Goal: Information Seeking & Learning: Learn about a topic

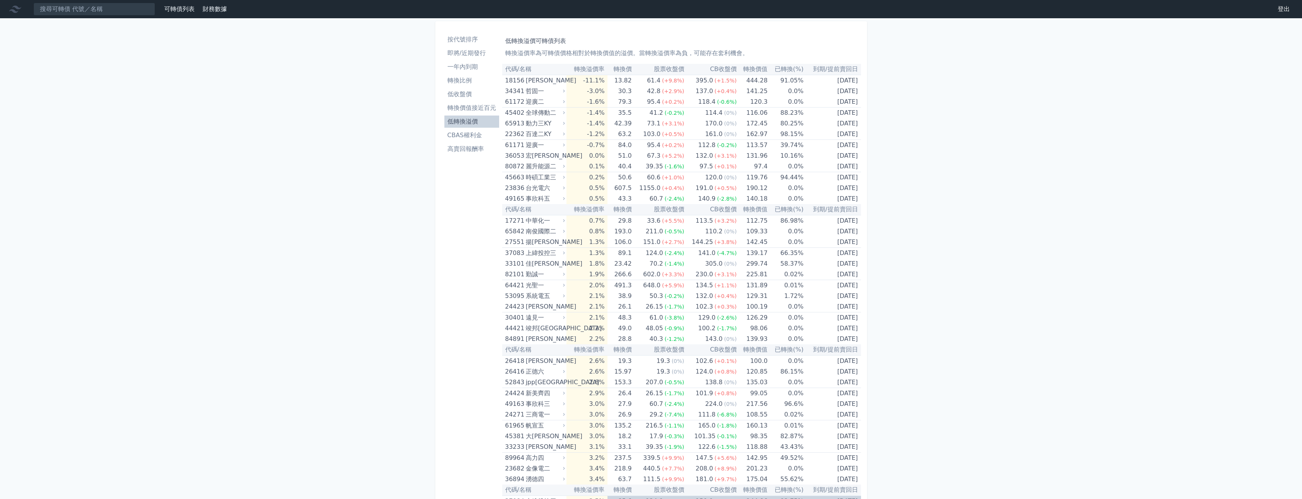
click at [478, 94] on li "低收盤價" at bounding box center [471, 94] width 55 height 9
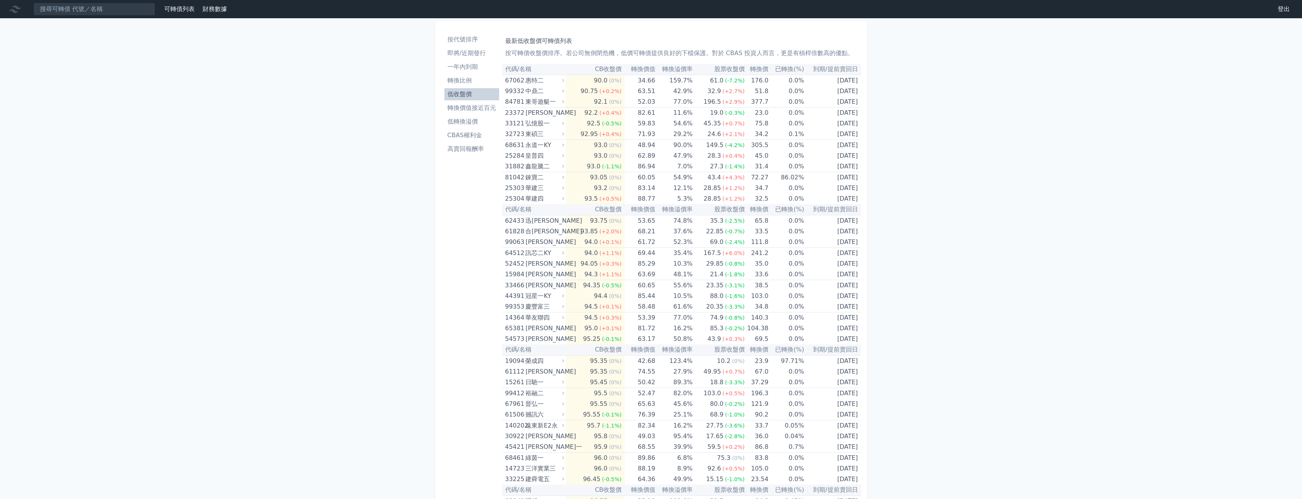
drag, startPoint x: 475, startPoint y: 117, endPoint x: 479, endPoint y: 118, distance: 3.9
click at [475, 117] on li "低轉換溢價" at bounding box center [471, 121] width 55 height 9
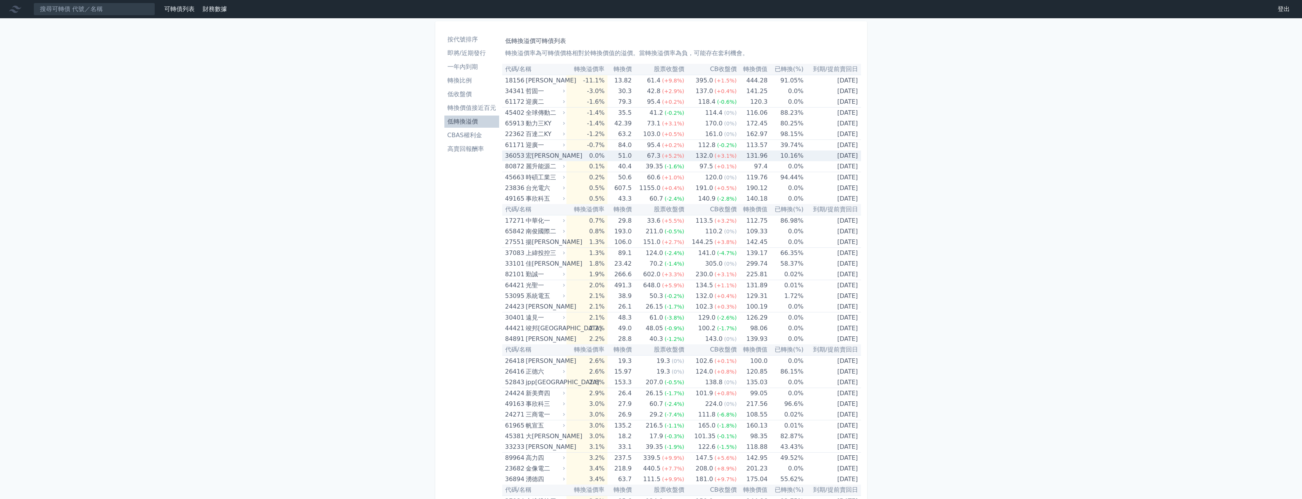
click at [536, 157] on div "宏[PERSON_NAME]" at bounding box center [545, 156] width 38 height 11
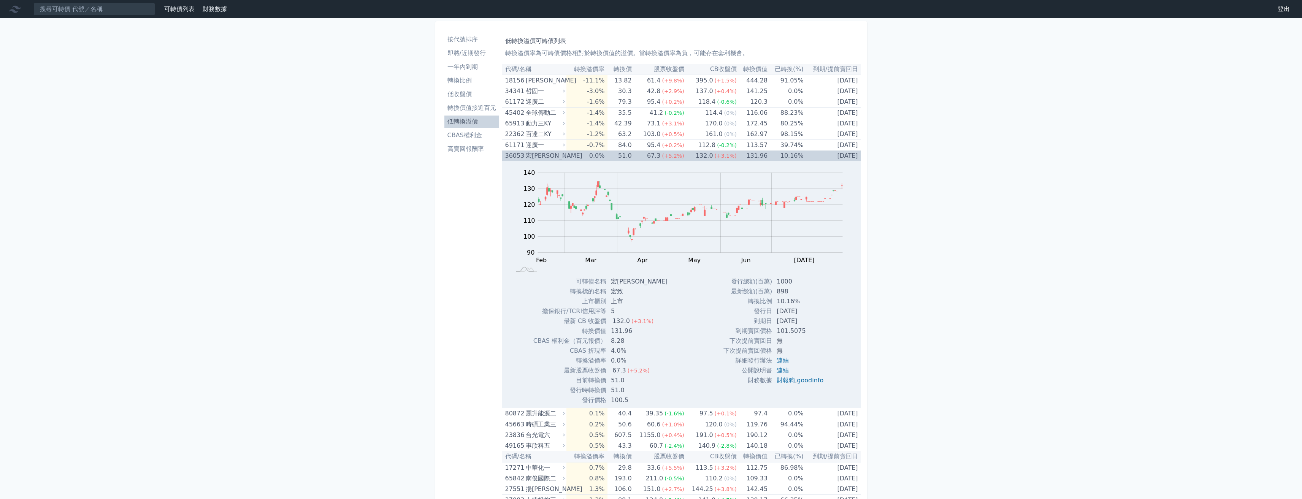
click at [541, 156] on div "宏[PERSON_NAME]" at bounding box center [545, 156] width 38 height 11
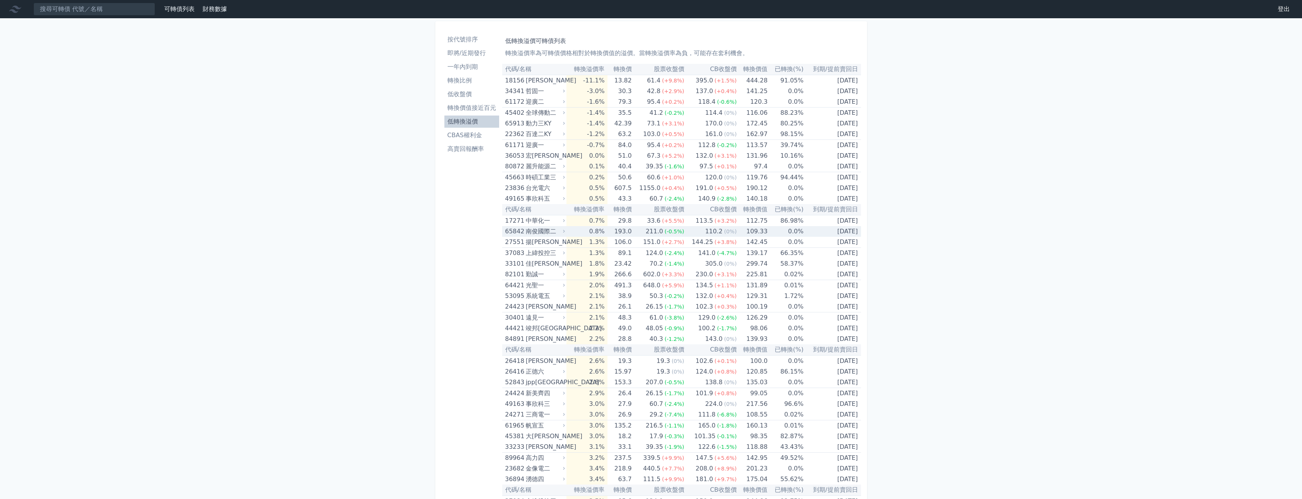
click at [720, 230] on div "110.2" at bounding box center [714, 231] width 21 height 11
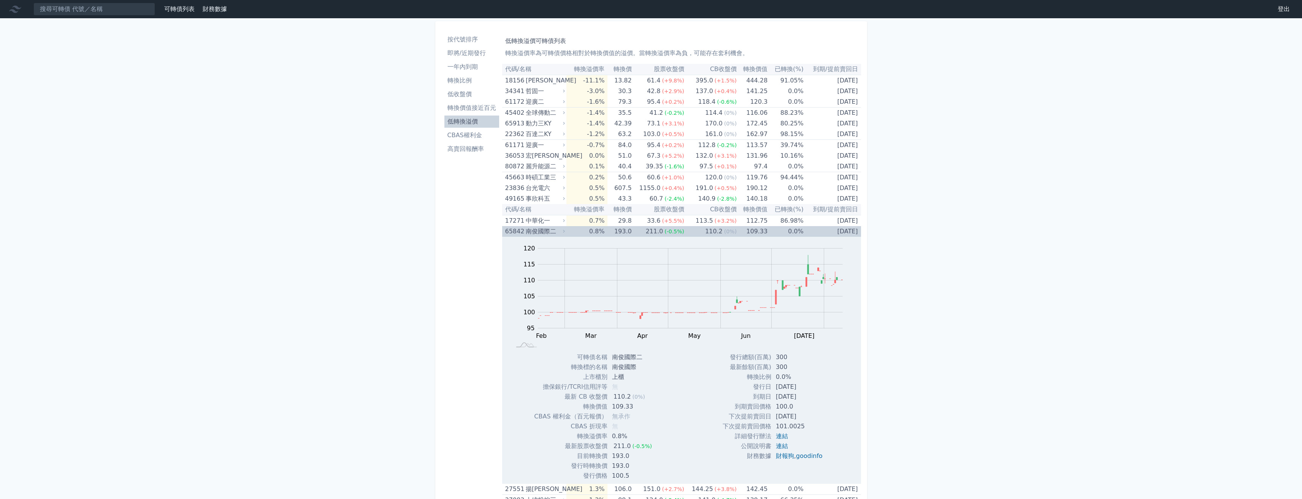
click at [720, 230] on div "110.2" at bounding box center [714, 231] width 21 height 11
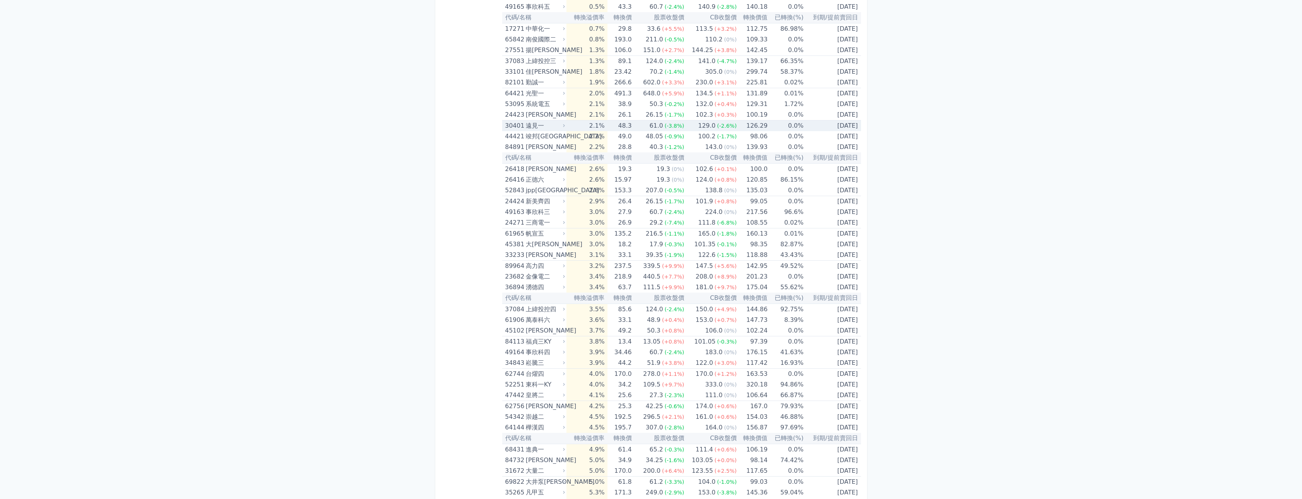
scroll to position [228, 0]
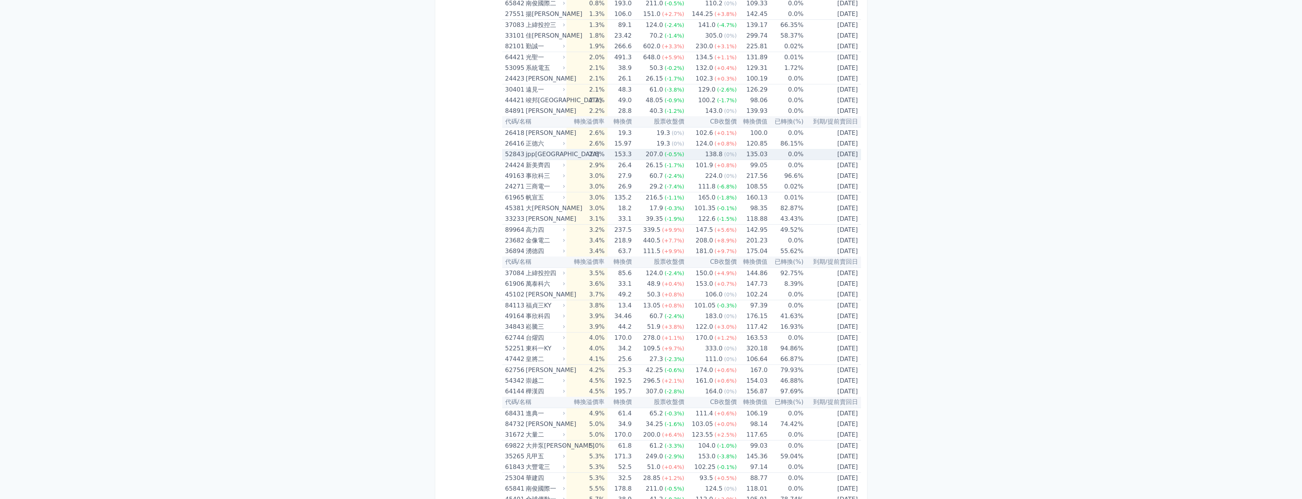
click at [724, 154] on span "(0%)" at bounding box center [730, 154] width 13 height 6
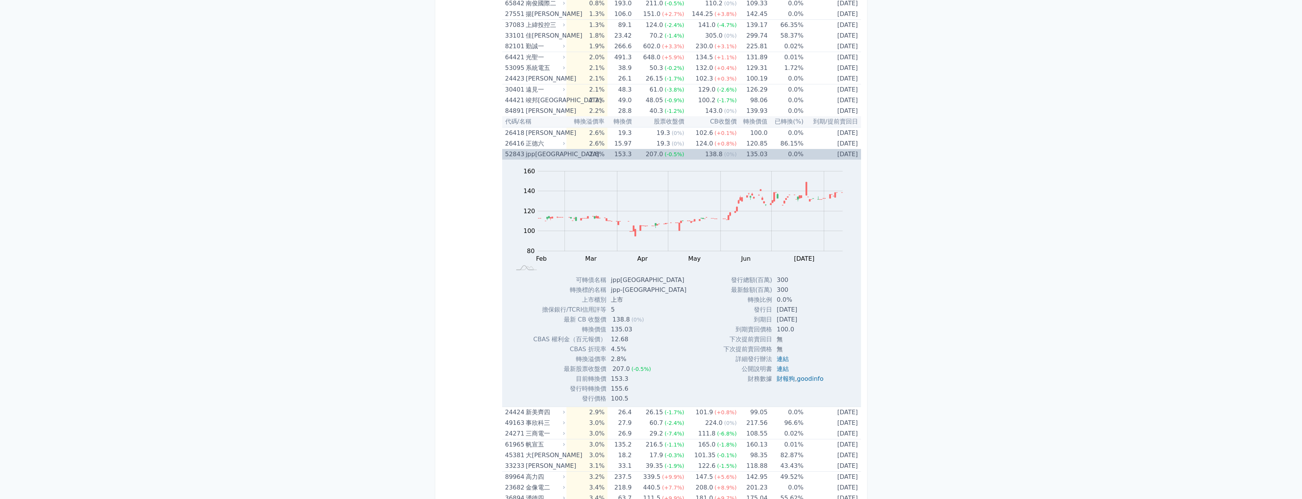
click at [724, 154] on span "(0%)" at bounding box center [730, 154] width 13 height 6
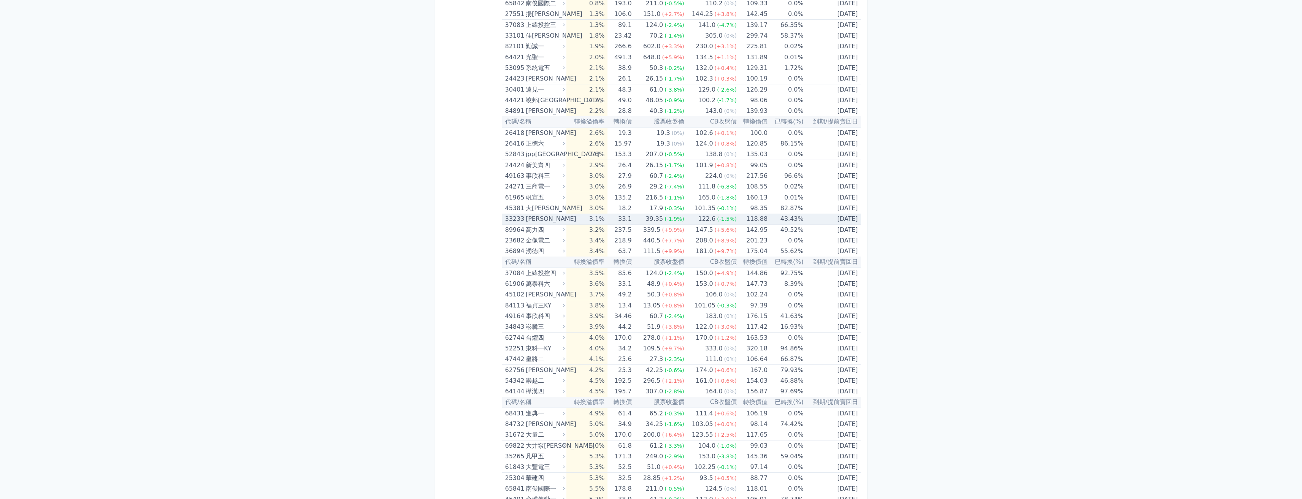
click at [717, 219] on span "(-1.5%)" at bounding box center [727, 219] width 20 height 6
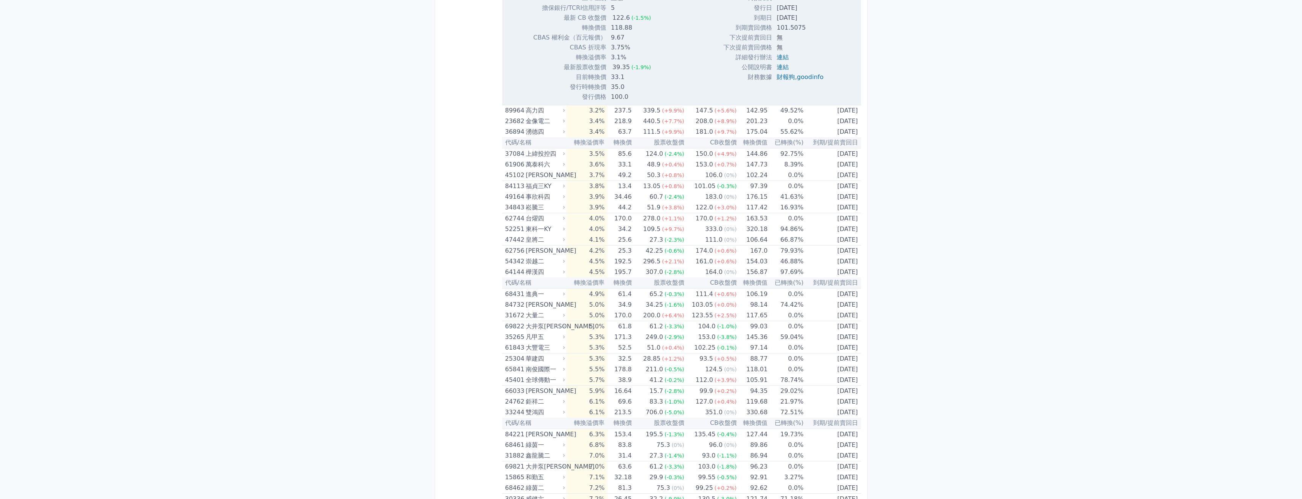
scroll to position [608, 0]
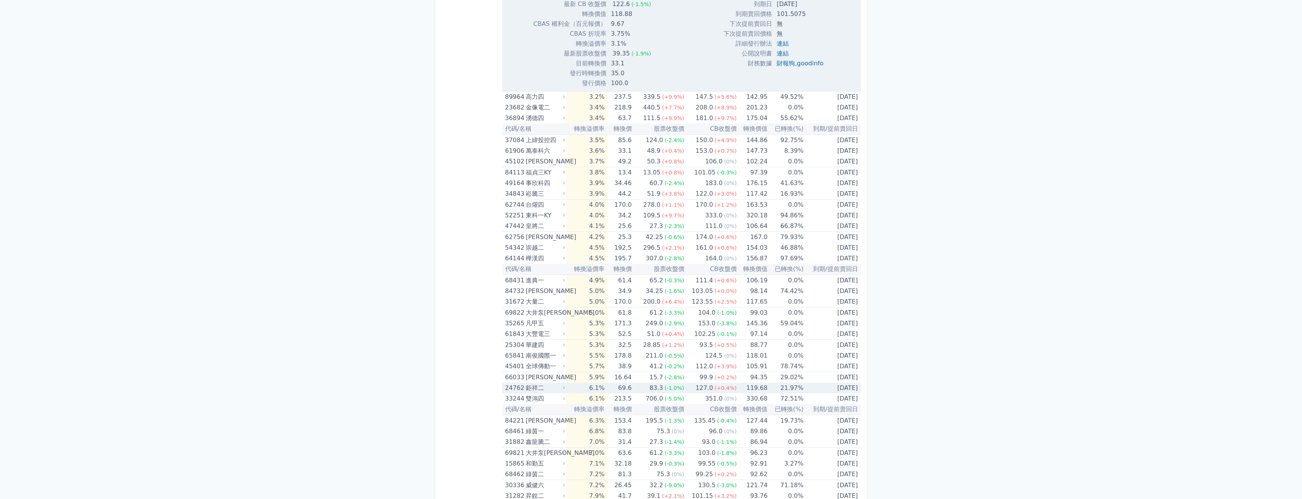
click at [552, 385] on div "鉅祥二" at bounding box center [545, 388] width 38 height 11
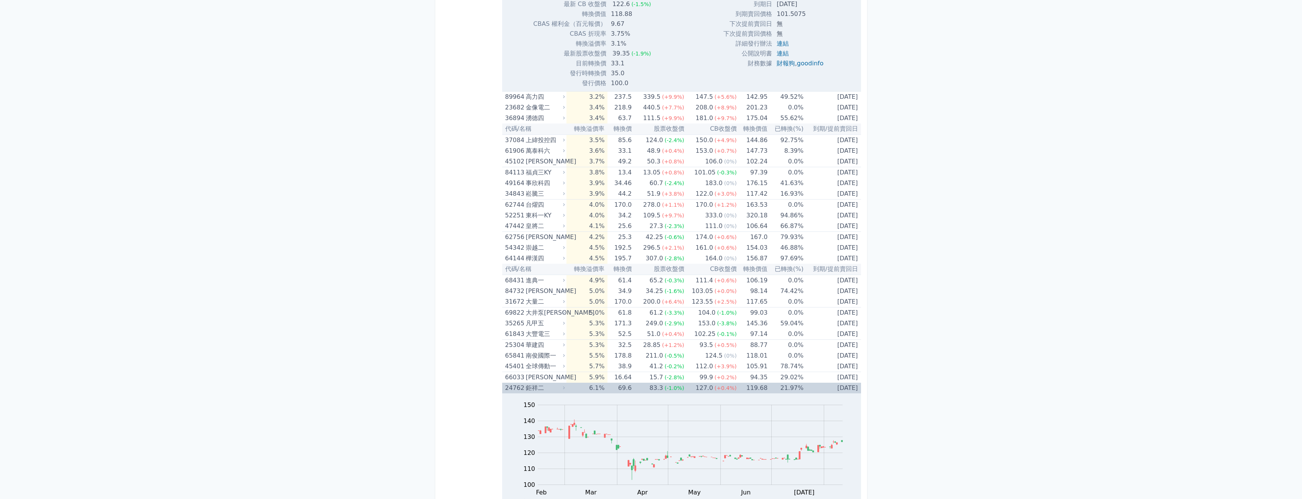
click at [552, 385] on div "鉅祥二" at bounding box center [545, 388] width 38 height 11
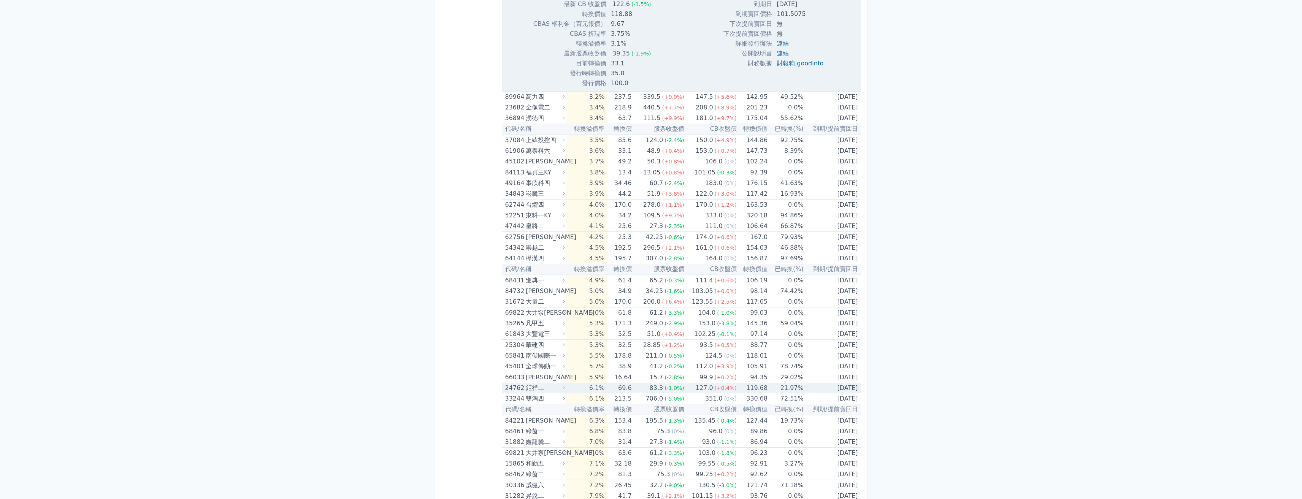
click at [567, 387] on icon at bounding box center [564, 388] width 5 height 5
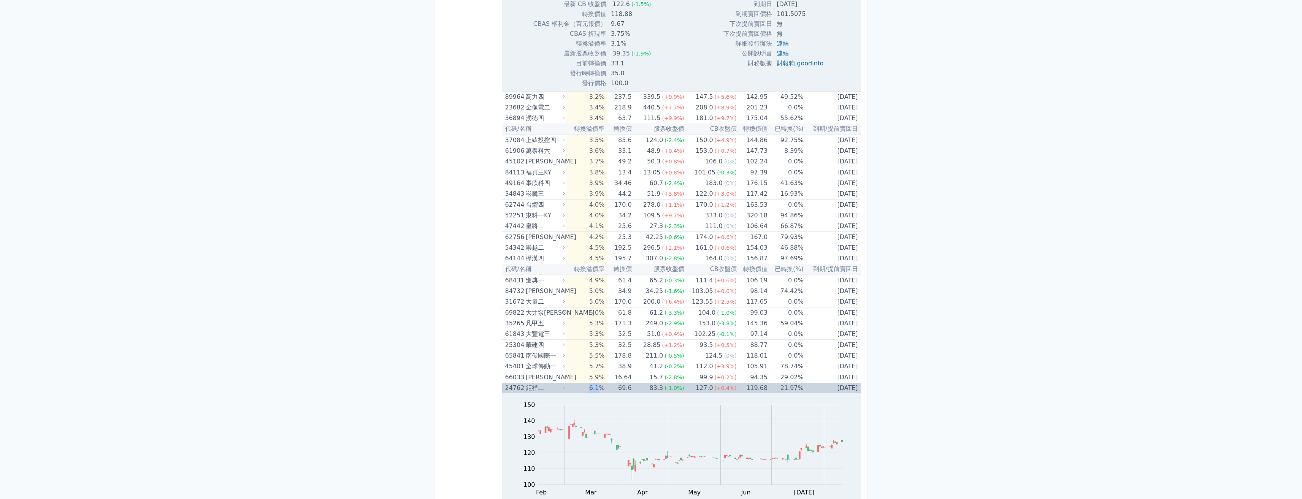
click at [567, 387] on icon at bounding box center [564, 388] width 5 height 5
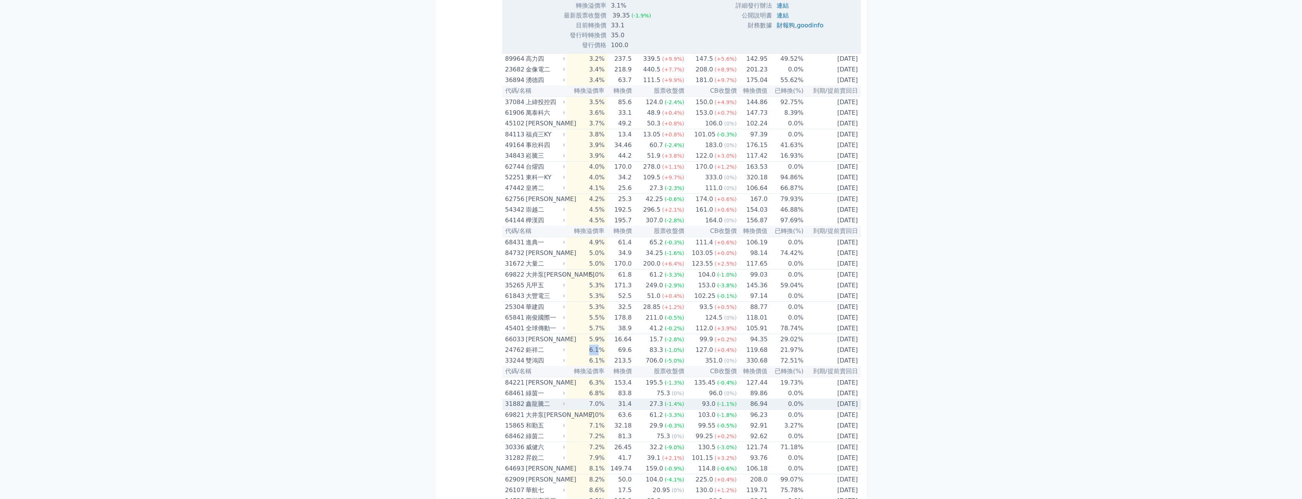
scroll to position [684, 0]
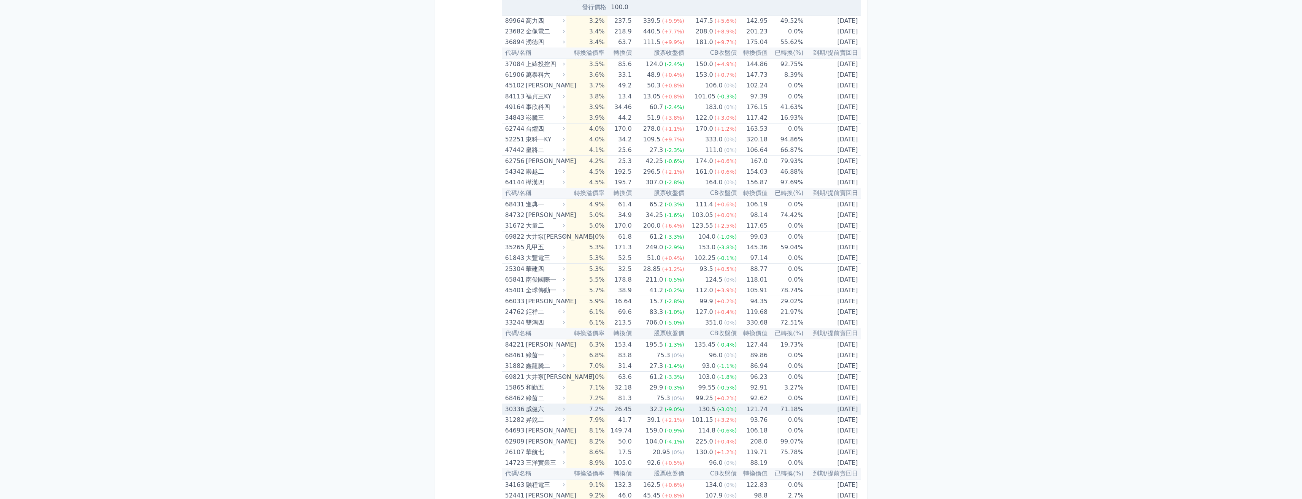
click at [548, 409] on div "威健六" at bounding box center [545, 409] width 38 height 11
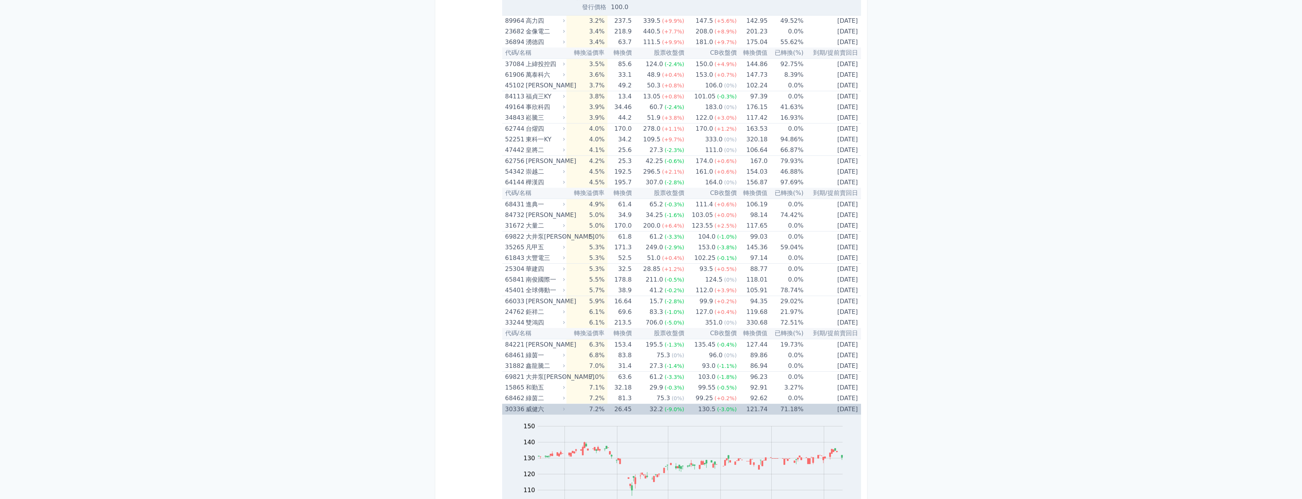
click at [548, 409] on div "威健六" at bounding box center [545, 409] width 38 height 11
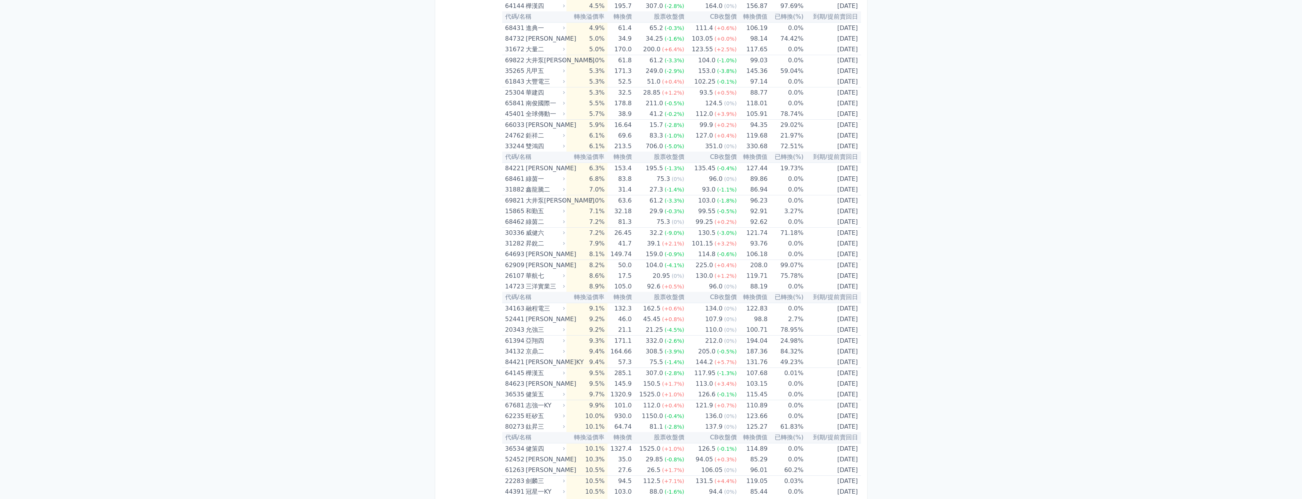
scroll to position [874, 0]
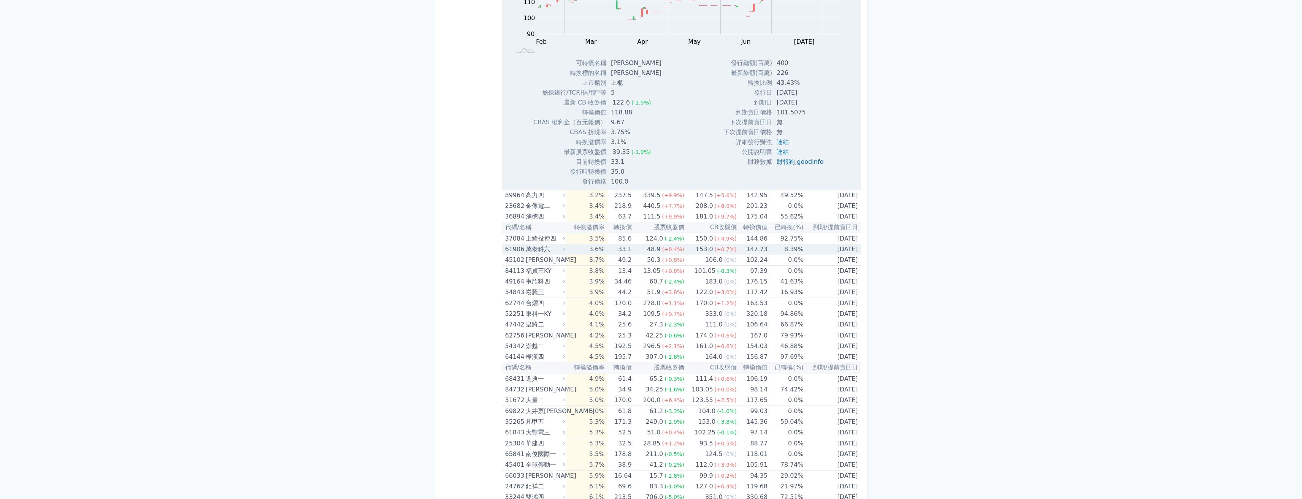
click at [564, 248] on icon at bounding box center [564, 249] width 5 height 5
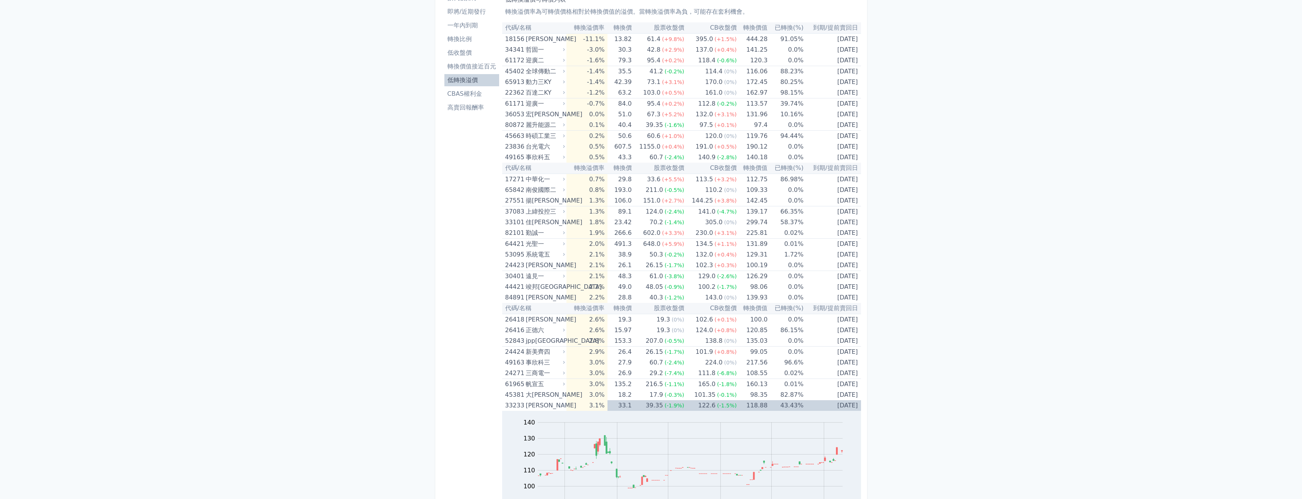
scroll to position [0, 0]
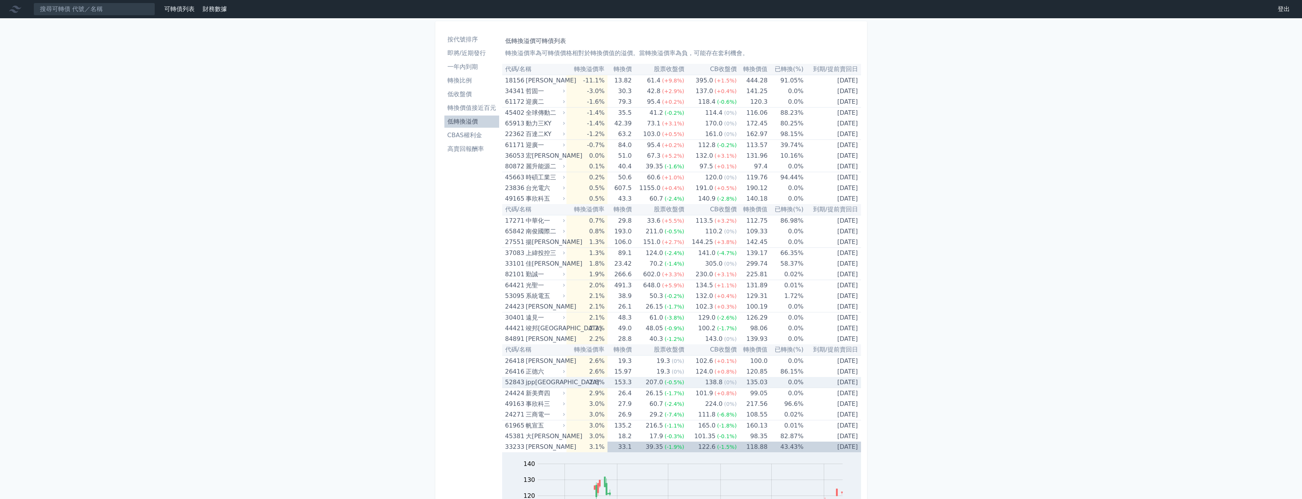
click at [535, 383] on div "jpp[GEOGRAPHIC_DATA]" at bounding box center [545, 382] width 38 height 11
